Goal: Task Accomplishment & Management: Manage account settings

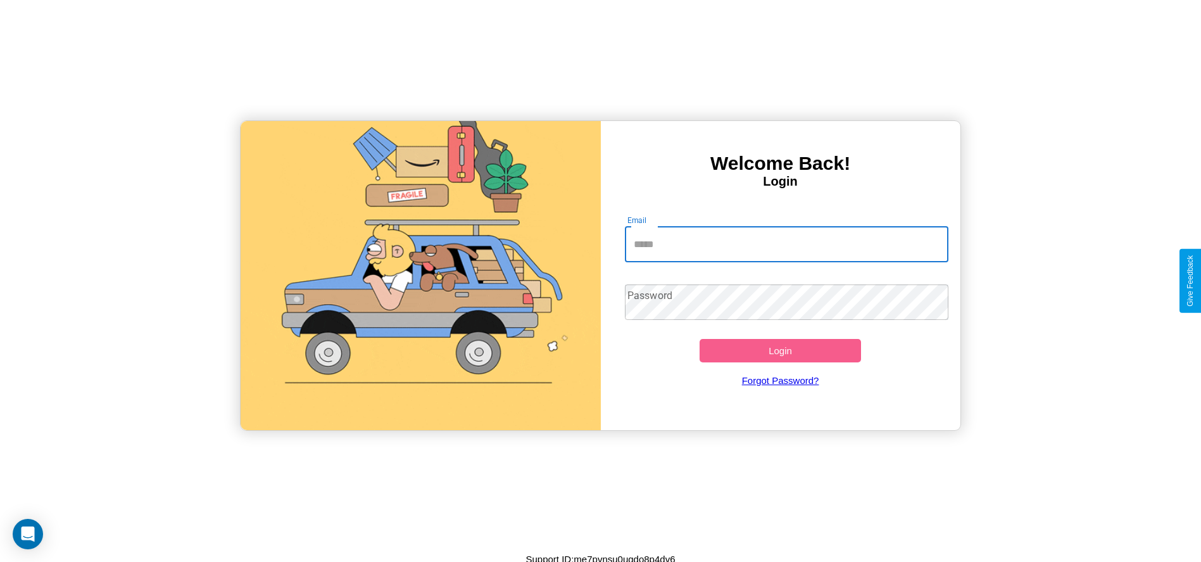
click at [786, 244] on input "Email" at bounding box center [787, 244] width 324 height 35
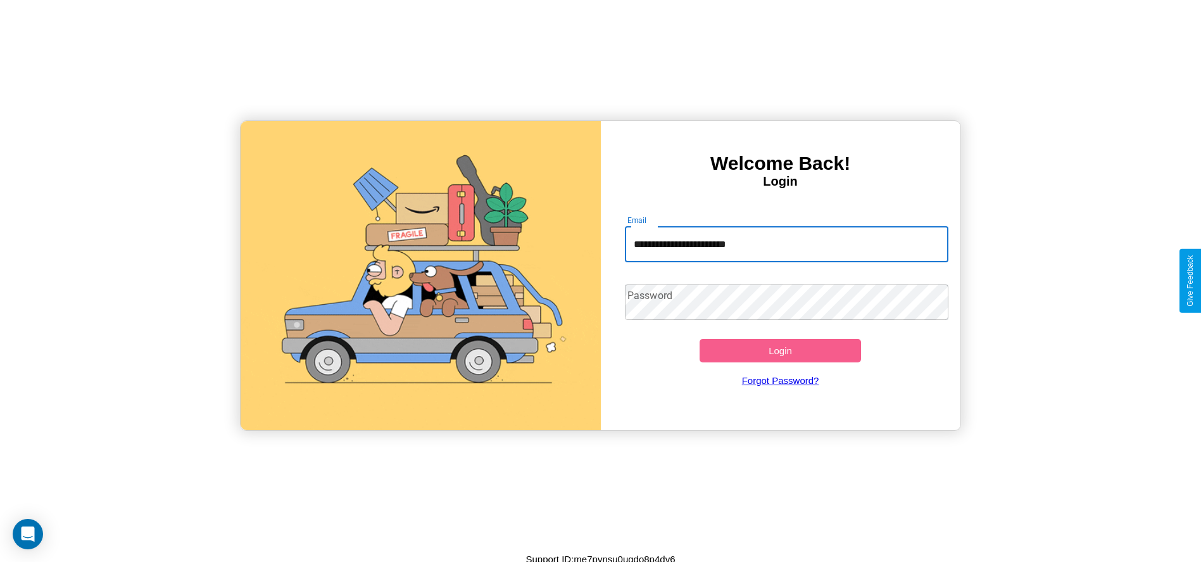
type input "**********"
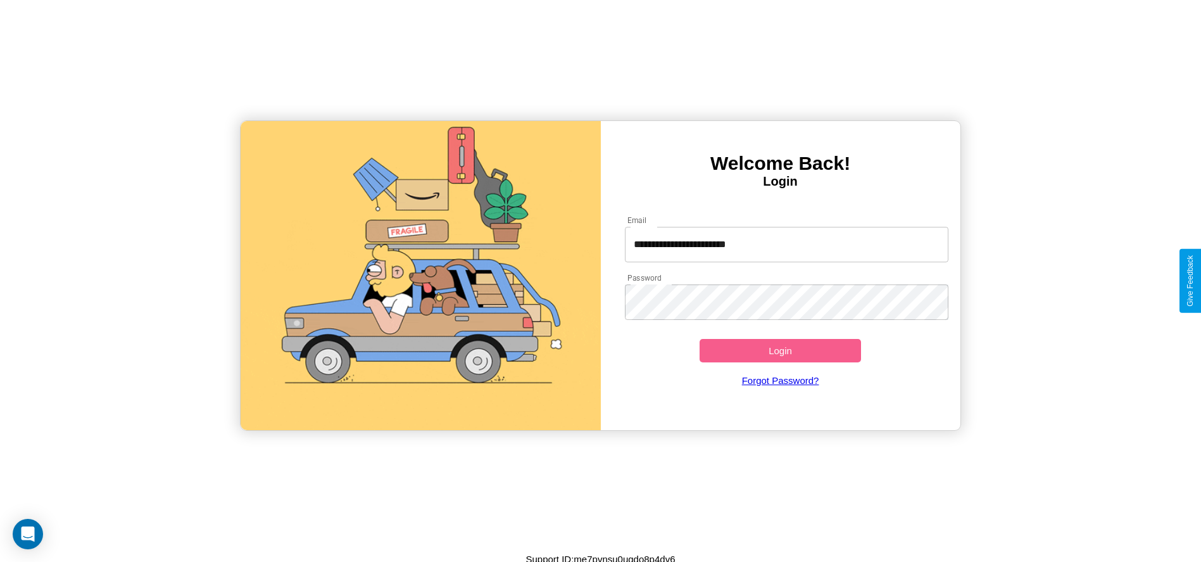
click at [780, 350] on button "Login" at bounding box center [781, 350] width 162 height 23
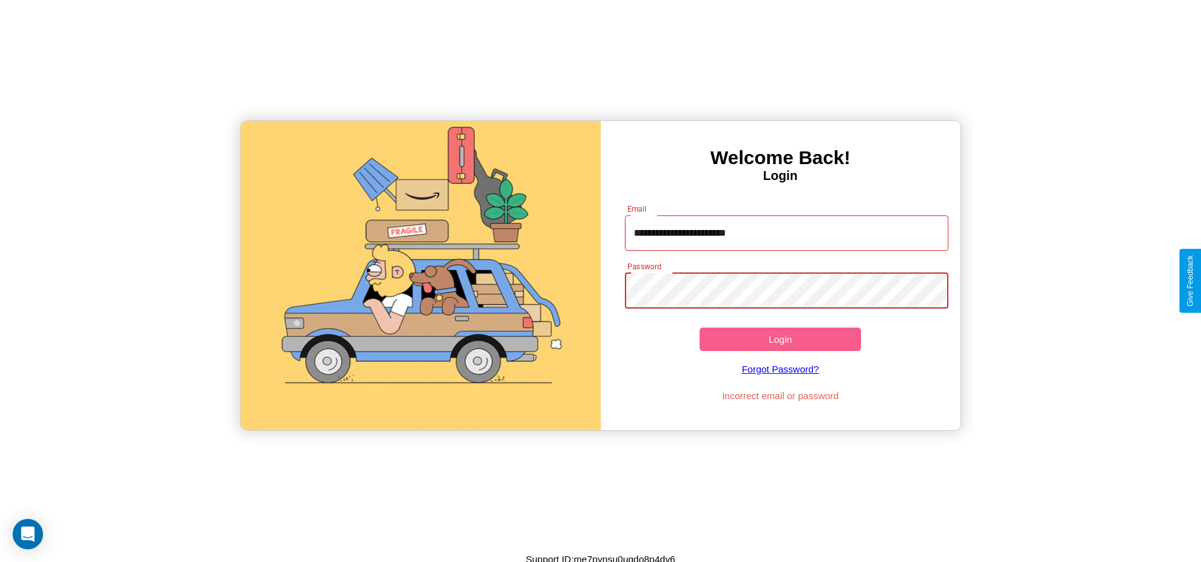
click at [780, 339] on button "Login" at bounding box center [781, 338] width 162 height 23
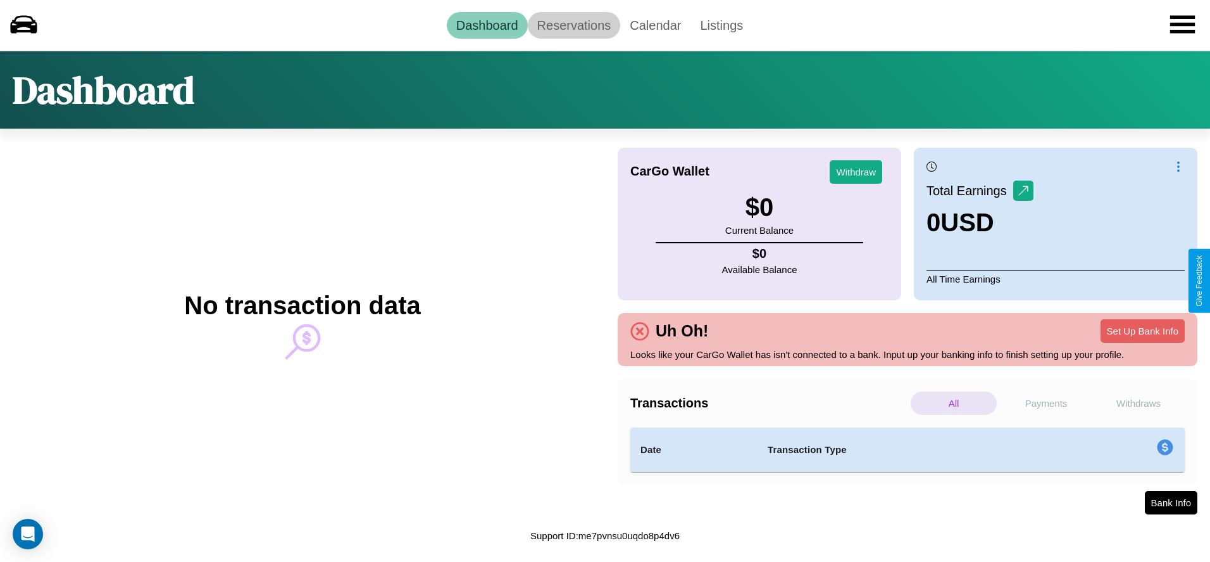
click at [574, 25] on link "Reservations" at bounding box center [574, 25] width 93 height 27
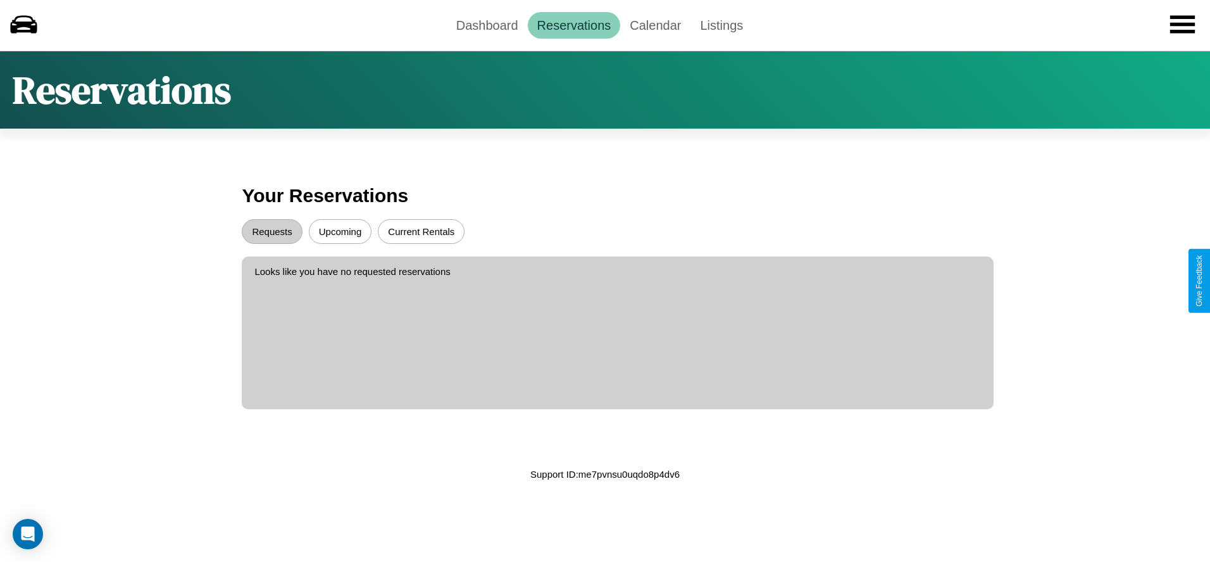
click at [340, 231] on button "Upcoming" at bounding box center [340, 231] width 63 height 25
click at [272, 231] on button "Requests" at bounding box center [272, 231] width 60 height 25
click at [421, 231] on button "Current Rentals" at bounding box center [421, 231] width 87 height 25
